Goal: Transaction & Acquisition: Purchase product/service

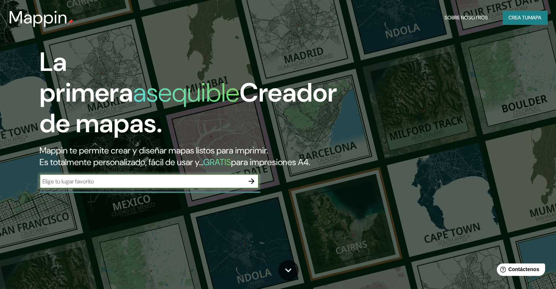
click at [145, 186] on input "text" at bounding box center [141, 181] width 205 height 8
type input "NONO"
click at [253, 184] on icon "button" at bounding box center [252, 181] width 6 height 6
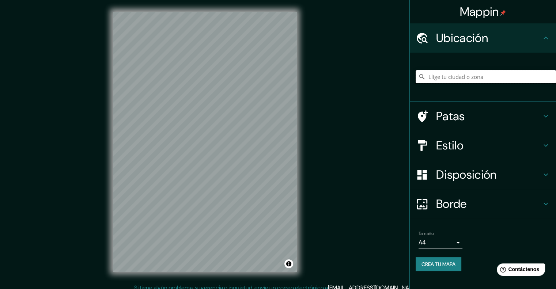
click at [448, 79] on input "Elige tu ciudad o zona" at bounding box center [486, 76] width 140 height 13
click at [473, 77] on input "la mariscal" at bounding box center [486, 76] width 140 height 13
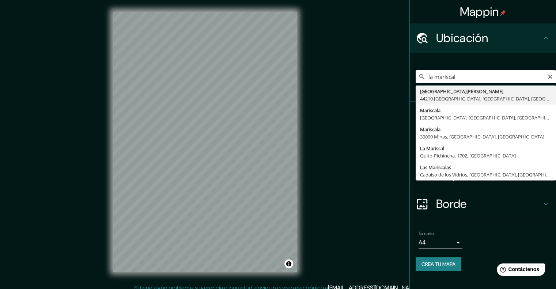
type input "La [PERSON_NAME], [GEOGRAPHIC_DATA] - Pichincha, 1702, [GEOGRAPHIC_DATA]"
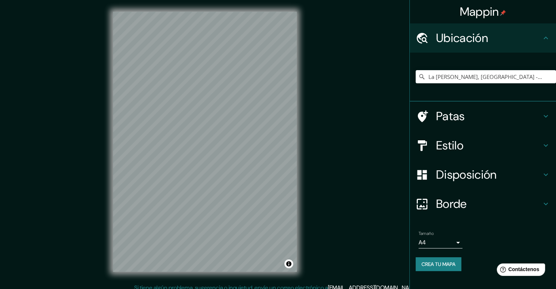
click at [467, 152] on h4 "Estilo" at bounding box center [488, 145] width 105 height 15
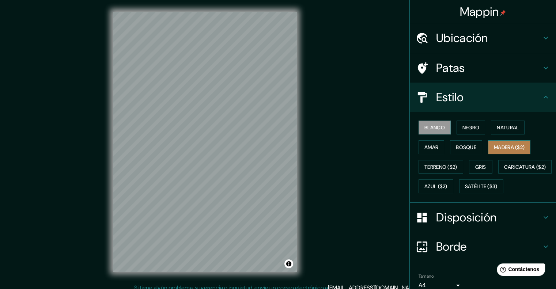
click at [503, 143] on font "Madera ($2)" at bounding box center [509, 148] width 31 height 10
click at [547, 147] on div "Blanco Negro Natural Amar Bosque Madera ($2) Terreno ($2) Gris Caricatura ($2) …" at bounding box center [486, 157] width 140 height 79
click at [545, 147] on div "Blanco Negro Natural Amar Bosque Madera ($2) Terreno ($2) Gris Caricatura ($2) …" at bounding box center [486, 157] width 140 height 79
click at [471, 146] on font "Bosque" at bounding box center [466, 147] width 20 height 7
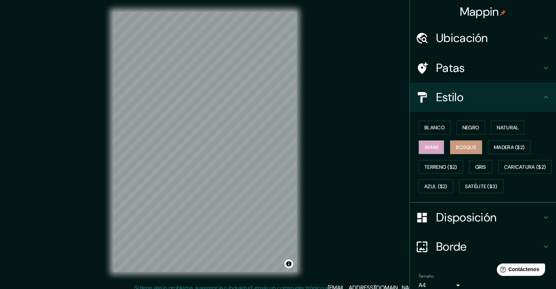
click at [422, 152] on button "Amar" at bounding box center [432, 147] width 26 height 14
click at [428, 130] on font "Blanco" at bounding box center [434, 127] width 20 height 7
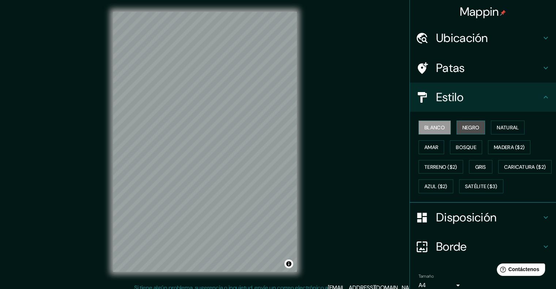
drag, startPoint x: 469, startPoint y: 128, endPoint x: 481, endPoint y: 128, distance: 11.3
click at [469, 128] on font "Negro" at bounding box center [471, 127] width 17 height 7
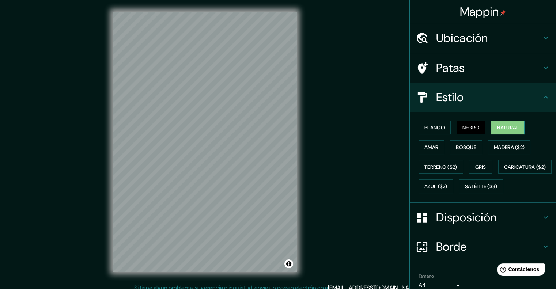
click at [503, 128] on font "Natural" at bounding box center [508, 127] width 22 height 7
click at [535, 97] on h4 "Estilo" at bounding box center [488, 97] width 105 height 15
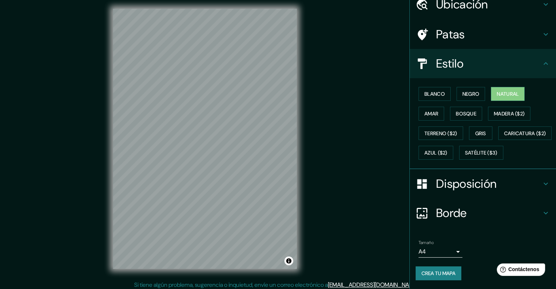
scroll to position [6, 0]
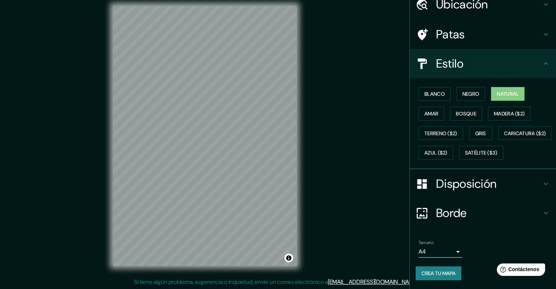
click at [452, 253] on body "Mappin Ubicación La Mariscal, Quito - Pichincha, 1702, Ecuador Patas Estilo Bla…" at bounding box center [278, 138] width 556 height 289
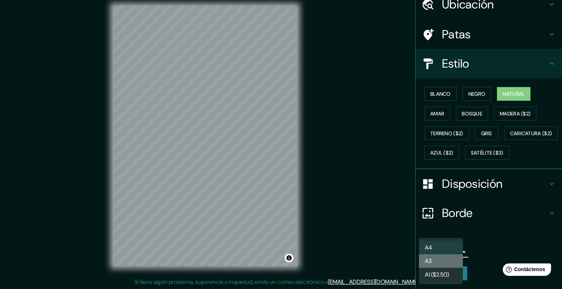
click at [446, 263] on li "A3" at bounding box center [441, 261] width 44 height 14
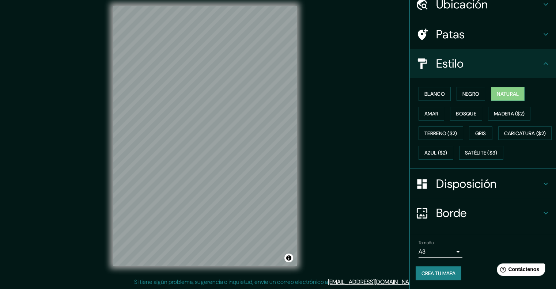
click at [446, 253] on body "Mappin Ubicación La Mariscal, Quito - Pichincha, 1702, Ecuador Patas Estilo Bla…" at bounding box center [278, 138] width 556 height 289
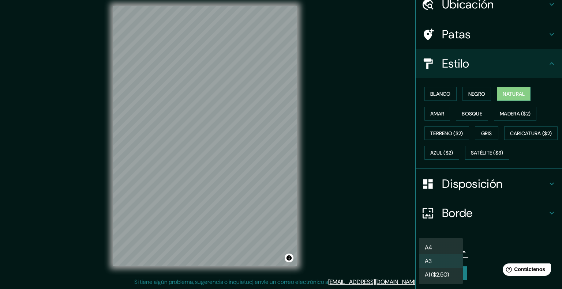
click at [437, 251] on li "A4" at bounding box center [441, 248] width 44 height 14
click at [449, 253] on body "Mappin Ubicación La Mariscal, Quito - Pichincha, 1702, Ecuador Patas Estilo Bla…" at bounding box center [281, 138] width 562 height 289
click at [444, 264] on li "A3" at bounding box center [441, 261] width 44 height 14
click at [442, 252] on body "Mappin Ubicación La Mariscal, Quito - Pichincha, 1702, Ecuador Patas Estilo Bla…" at bounding box center [281, 138] width 562 height 289
click at [441, 247] on li "A4" at bounding box center [441, 248] width 44 height 14
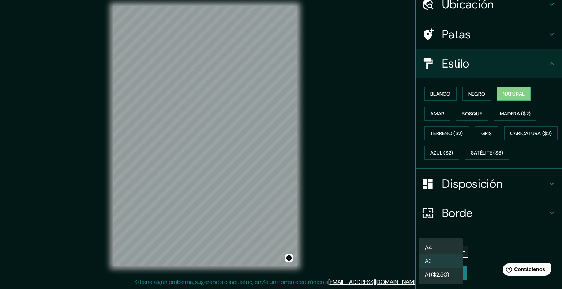
type input "single"
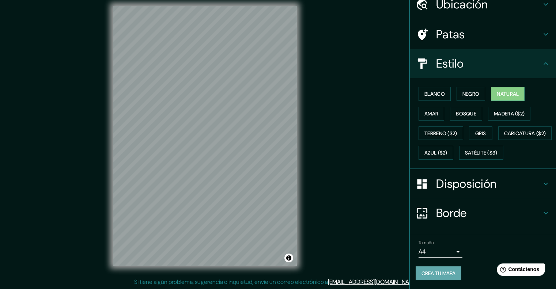
click at [443, 276] on font "Crea tu mapa" at bounding box center [439, 273] width 34 height 7
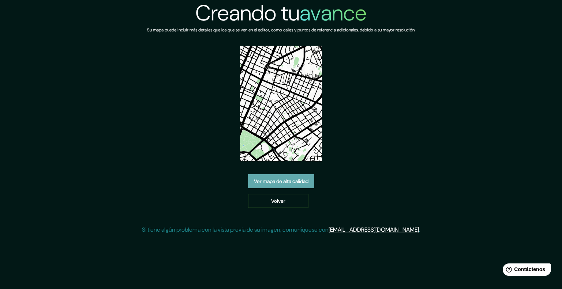
click at [278, 179] on font "Ver mapa de alta calidad" at bounding box center [281, 181] width 54 height 7
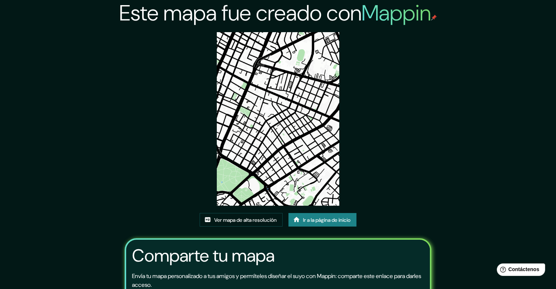
click at [293, 100] on img at bounding box center [278, 119] width 123 height 174
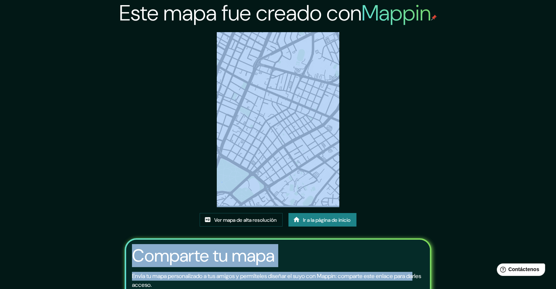
drag, startPoint x: 293, startPoint y: 100, endPoint x: 424, endPoint y: 153, distance: 141.2
click at [425, 153] on div "Este mapa fue creado con Mappin Ver mapa de alta resolución Ir a la página de i…" at bounding box center [278, 178] width 325 height 357
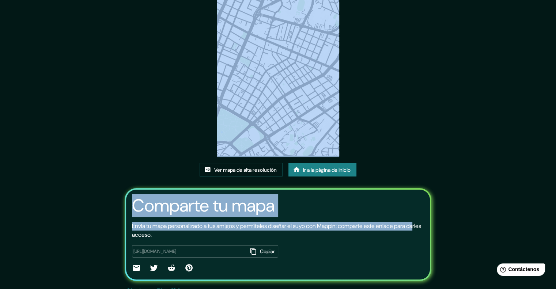
scroll to position [68, 0]
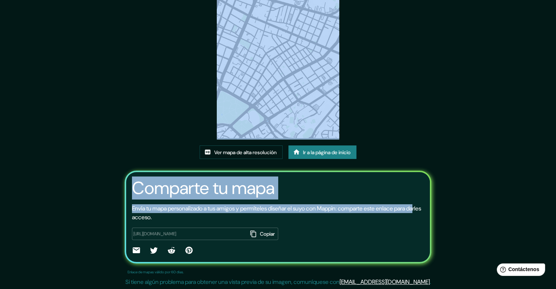
click at [402, 122] on div "Este mapa fue creado con Mappin Ver mapa de alta resolución Ir a la página de i…" at bounding box center [278, 110] width 325 height 357
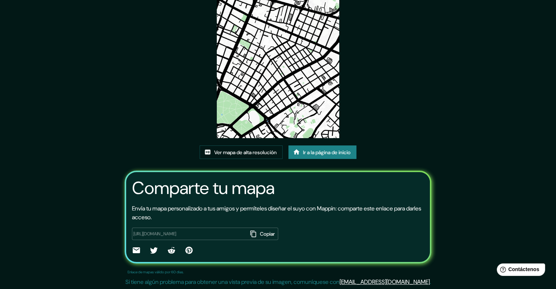
click at [308, 227] on div "https://app.mappin.pro/map/aa13dbd08e290947091191cf19ad392b4f7deb5b?utm_source=…" at bounding box center [278, 239] width 292 height 34
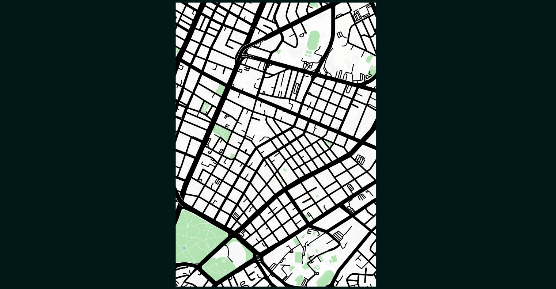
scroll to position [0, 0]
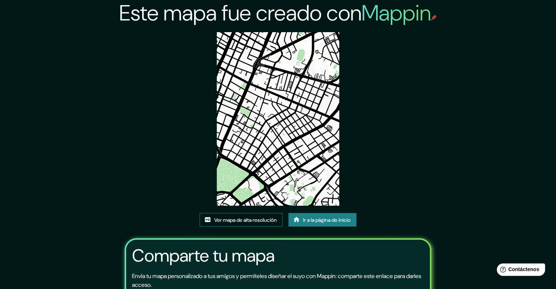
click at [225, 222] on font "Ver mapa de alta resolución" at bounding box center [245, 220] width 63 height 7
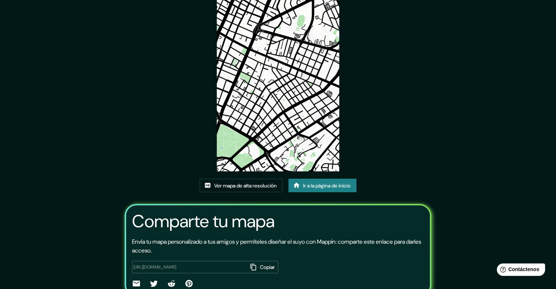
scroll to position [31, 0]
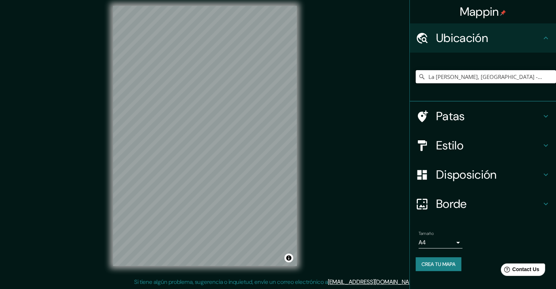
click at [464, 71] on input "La [PERSON_NAME], [GEOGRAPHIC_DATA] - Pichincha, 1702, [GEOGRAPHIC_DATA]" at bounding box center [486, 76] width 140 height 13
click at [460, 150] on font "Estilo" at bounding box center [449, 145] width 27 height 15
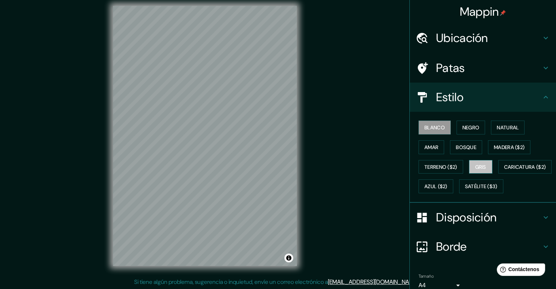
click at [482, 165] on font "Gris" at bounding box center [480, 167] width 11 height 7
click at [432, 149] on font "Amar" at bounding box center [431, 147] width 14 height 7
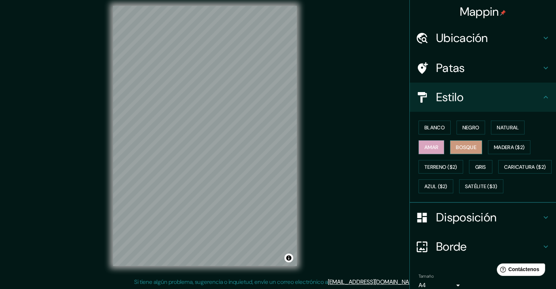
click at [456, 149] on font "Bosque" at bounding box center [466, 147] width 20 height 7
click at [508, 128] on font "Natural" at bounding box center [508, 127] width 22 height 7
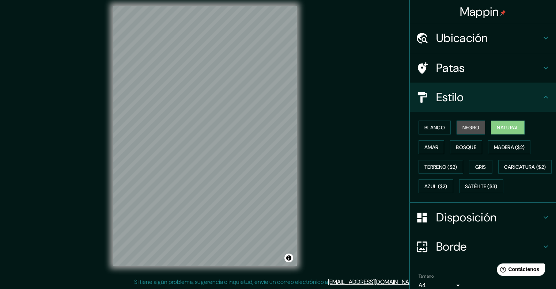
click at [463, 128] on font "Negro" at bounding box center [471, 127] width 17 height 7
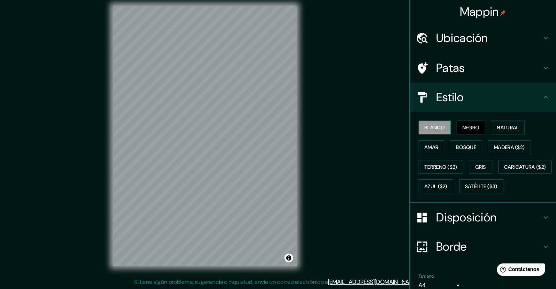
click at [436, 130] on font "Blanco" at bounding box center [434, 127] width 20 height 7
